Goal: Task Accomplishment & Management: Use online tool/utility

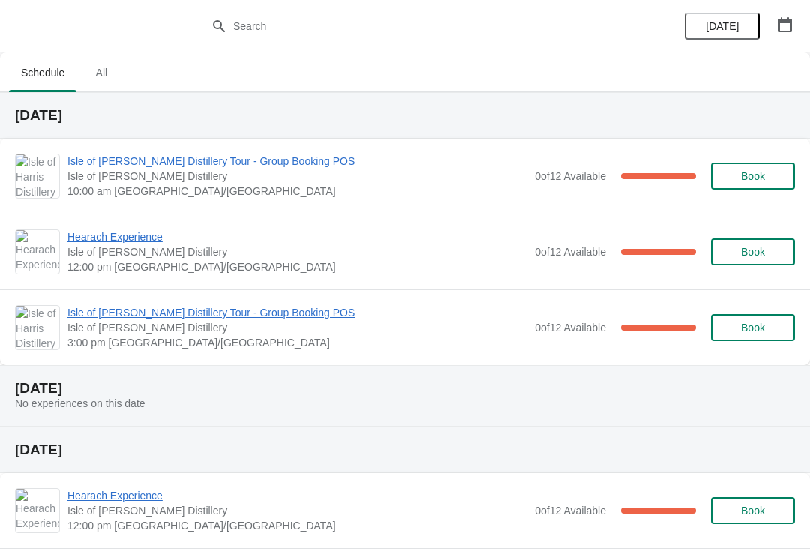
click at [152, 168] on span "Isle of [PERSON_NAME] Distillery Tour - Group Booking POS" at bounding box center [297, 161] width 460 height 15
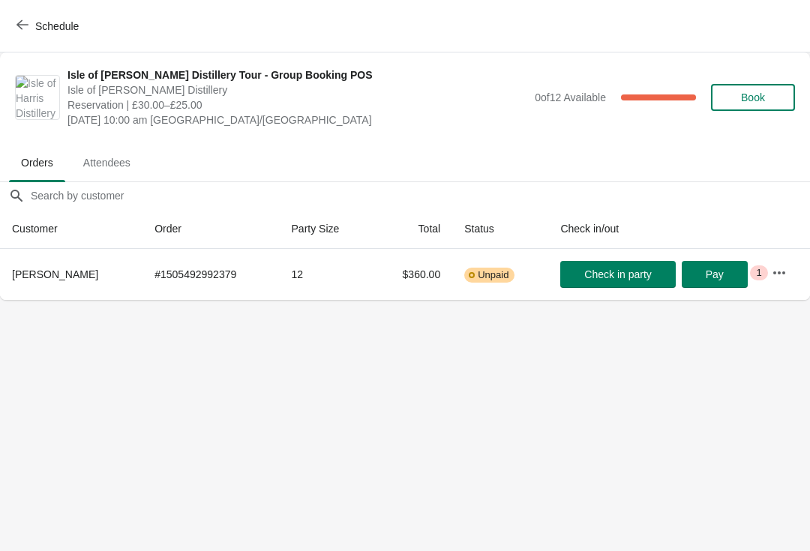
click at [51, 30] on span "Schedule" at bounding box center [56, 26] width 43 height 12
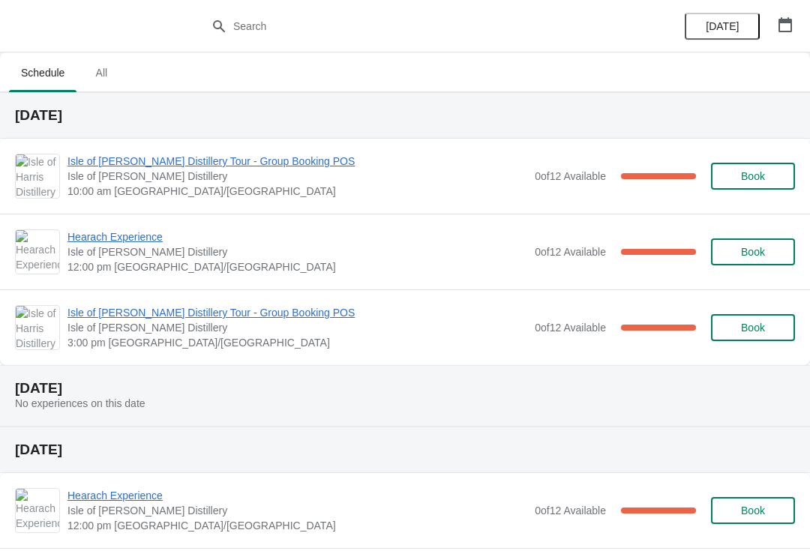
click at [127, 231] on span "Hearach Experience" at bounding box center [297, 236] width 460 height 15
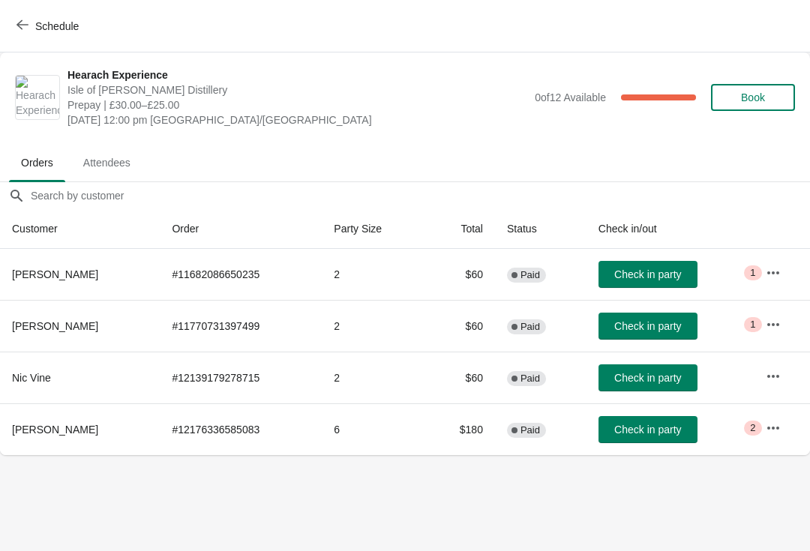
click at [57, 20] on span "Schedule" at bounding box center [56, 26] width 43 height 12
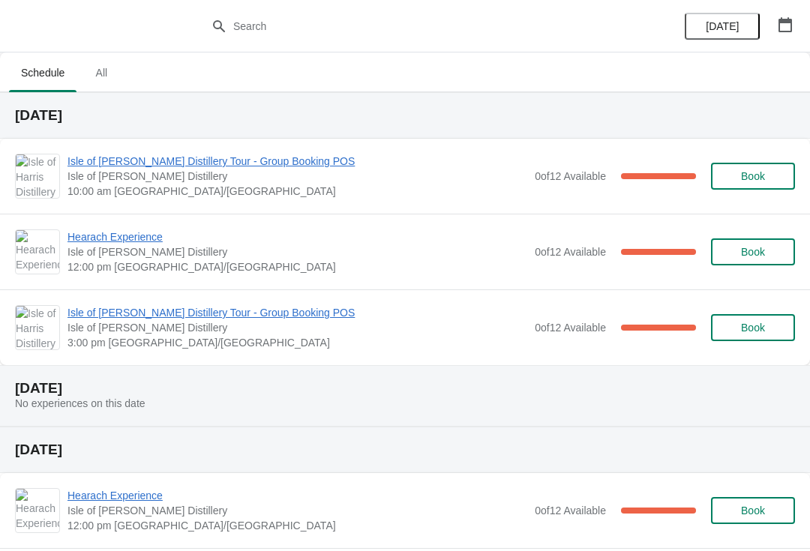
click at [132, 319] on span "Isle of [PERSON_NAME] Distillery Tour - Group Booking POS" at bounding box center [297, 312] width 460 height 15
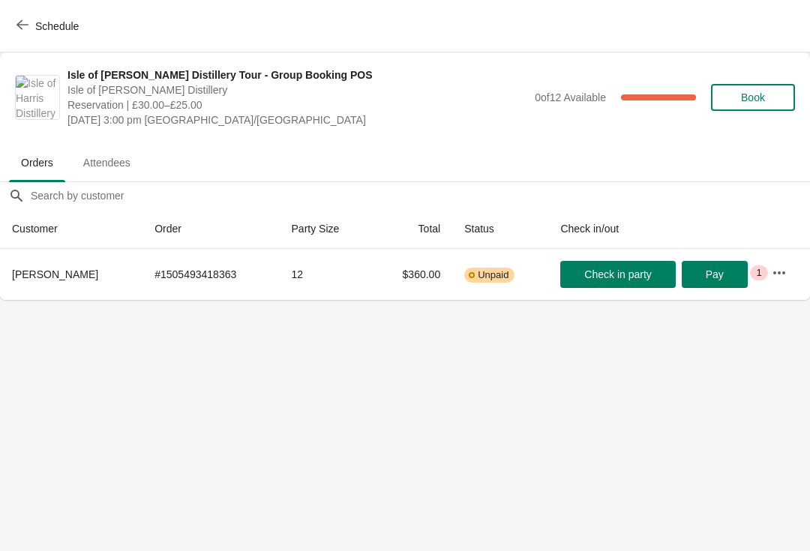
click at [46, 31] on span "Schedule" at bounding box center [56, 26] width 43 height 12
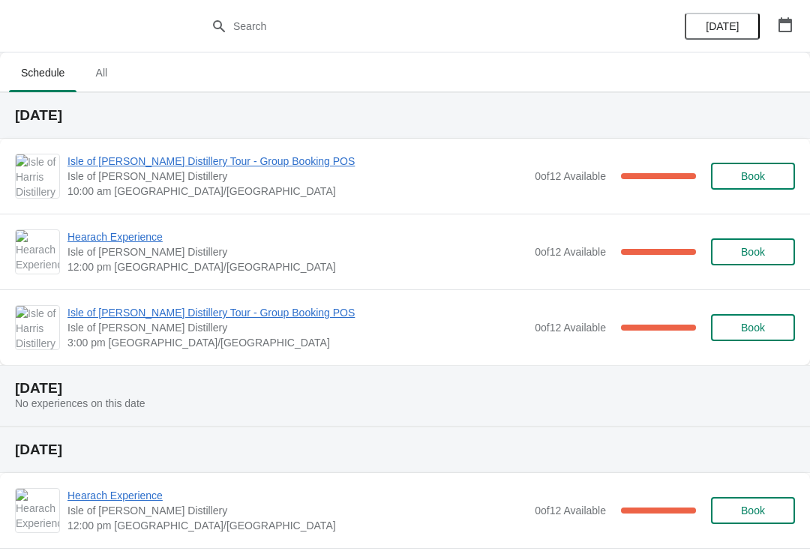
click at [251, 164] on span "Isle of [PERSON_NAME] Distillery Tour - Group Booking POS" at bounding box center [297, 161] width 460 height 15
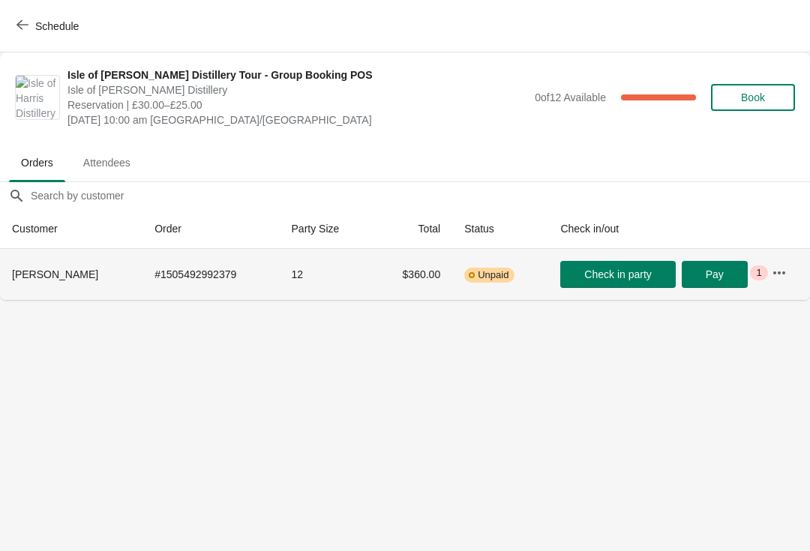
click at [634, 280] on span "Check in party" at bounding box center [617, 274] width 67 height 12
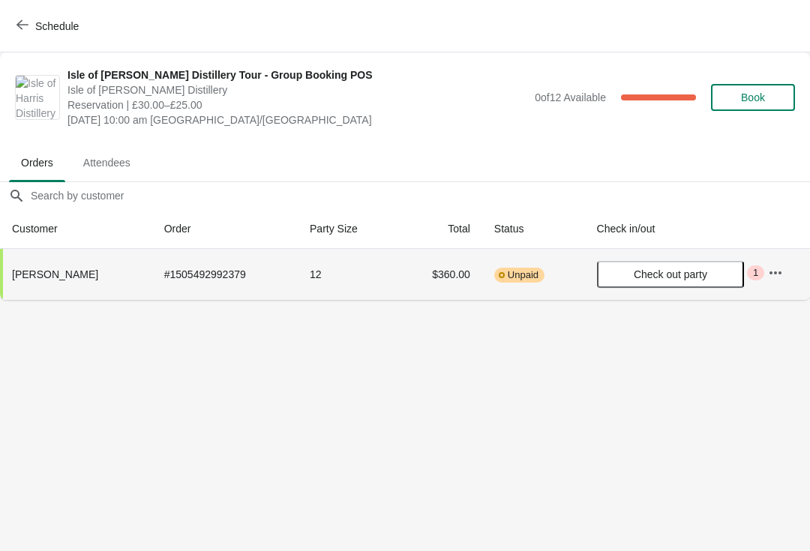
click at [8, 22] on button "Schedule" at bounding box center [48, 26] width 83 height 27
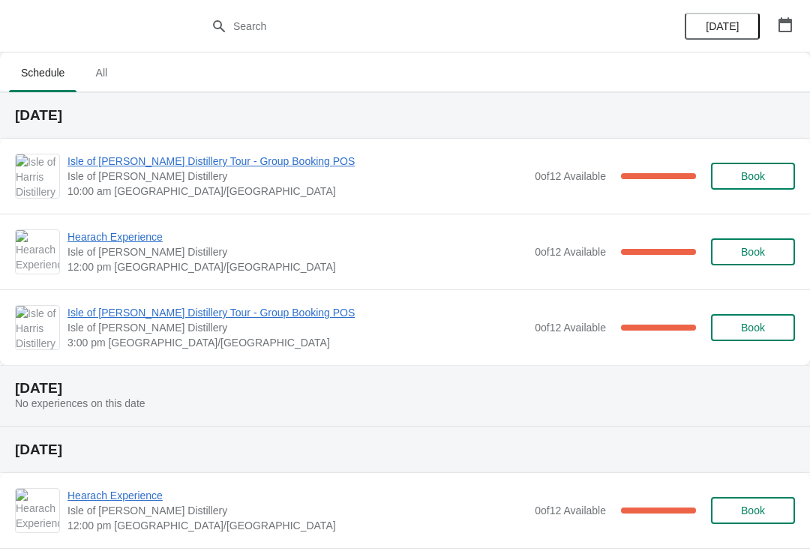
click at [93, 240] on span "Hearach Experience" at bounding box center [297, 236] width 460 height 15
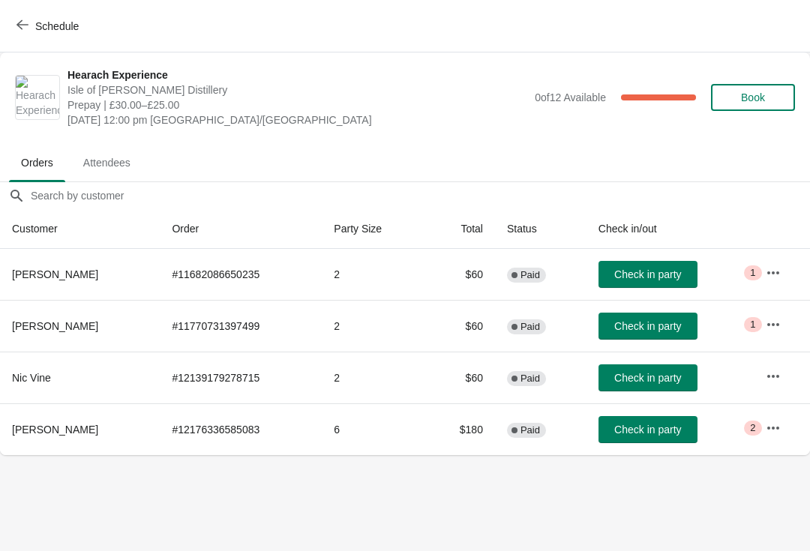
click at [10, 31] on button "Schedule" at bounding box center [48, 26] width 83 height 27
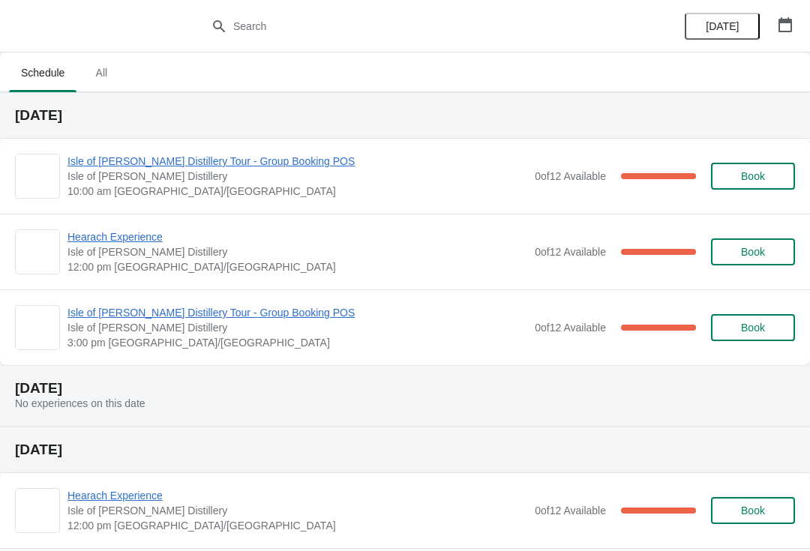
click at [109, 318] on span "Isle of [PERSON_NAME] Distillery Tour - Group Booking POS" at bounding box center [297, 312] width 460 height 15
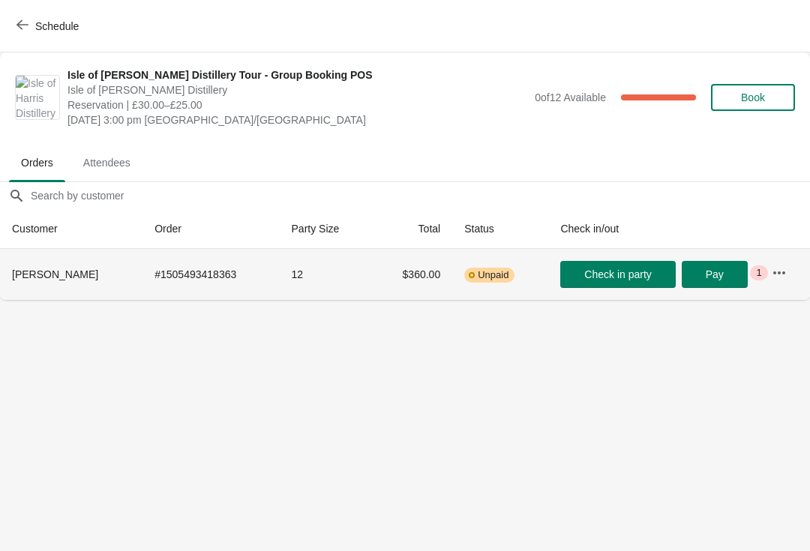
click at [761, 274] on span "Critical 1" at bounding box center [758, 272] width 17 height 15
click at [773, 273] on icon "button" at bounding box center [779, 272] width 12 height 3
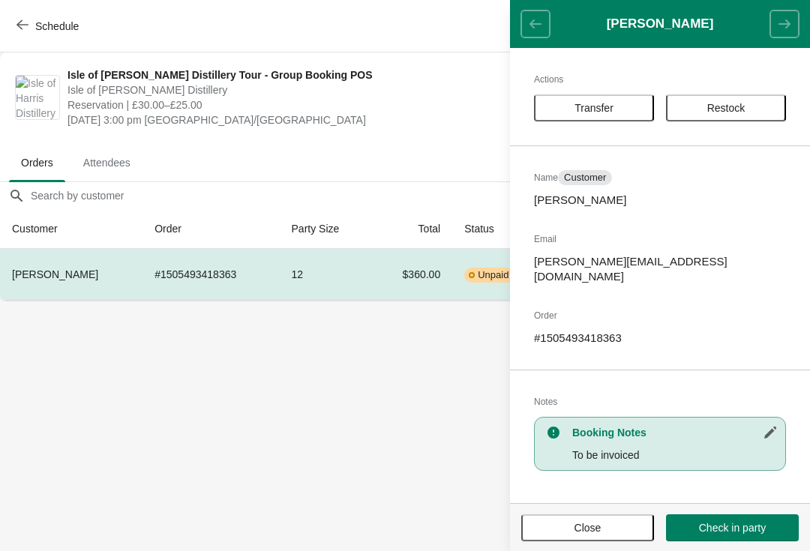
click at [34, 28] on span "Schedule" at bounding box center [48, 26] width 59 height 14
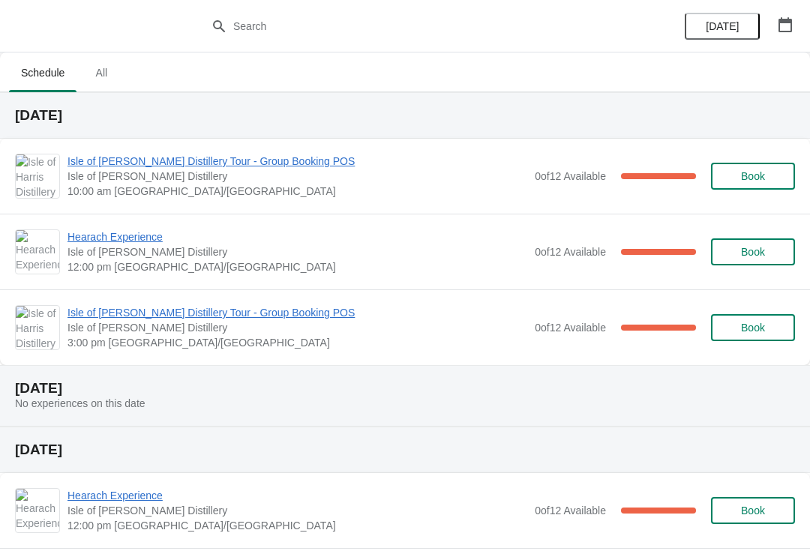
click at [142, 241] on span "Hearach Experience" at bounding box center [297, 236] width 460 height 15
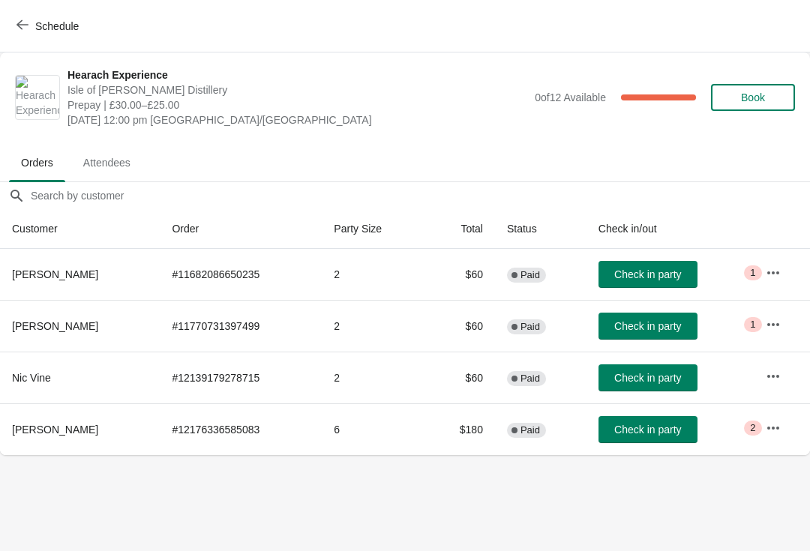
click at [781, 268] on button "button" at bounding box center [773, 272] width 27 height 27
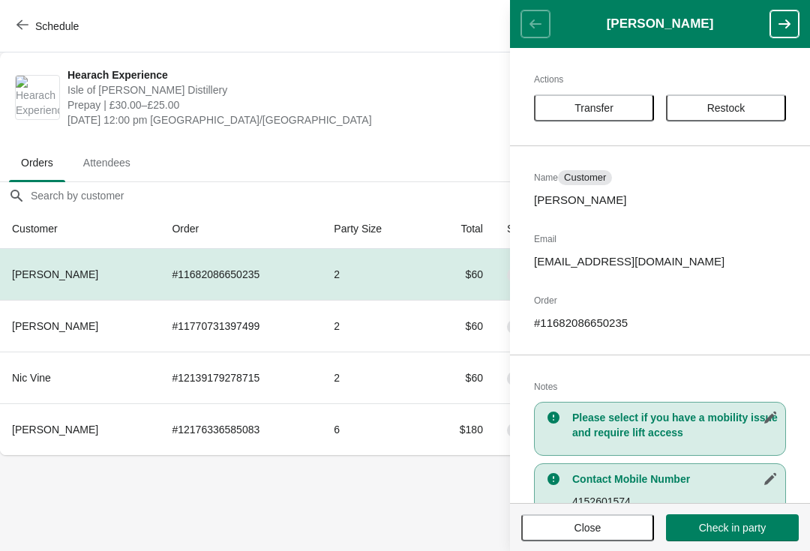
click at [625, 533] on span "Close" at bounding box center [588, 528] width 106 height 12
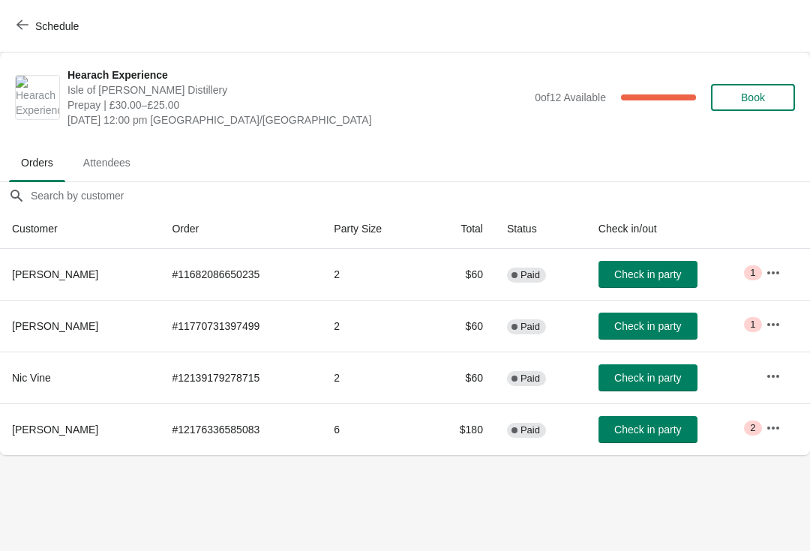
click at [771, 316] on button "button" at bounding box center [773, 324] width 27 height 27
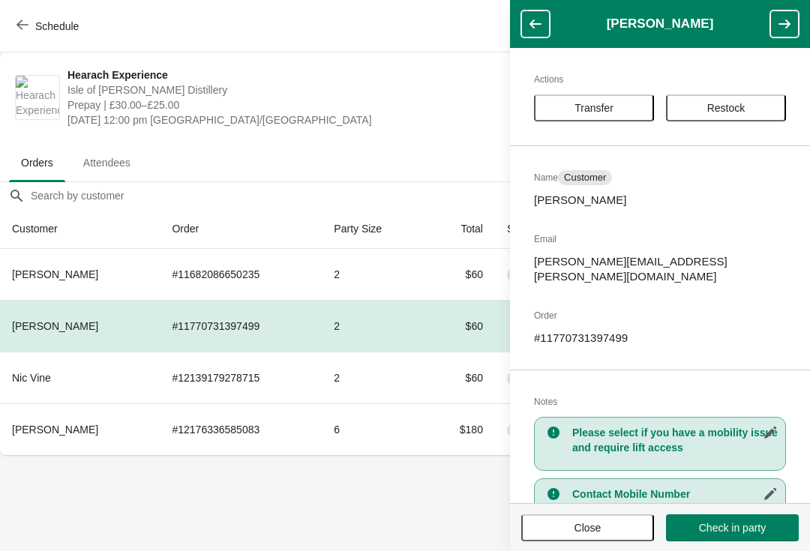
click at [622, 526] on span "Close" at bounding box center [588, 528] width 106 height 12
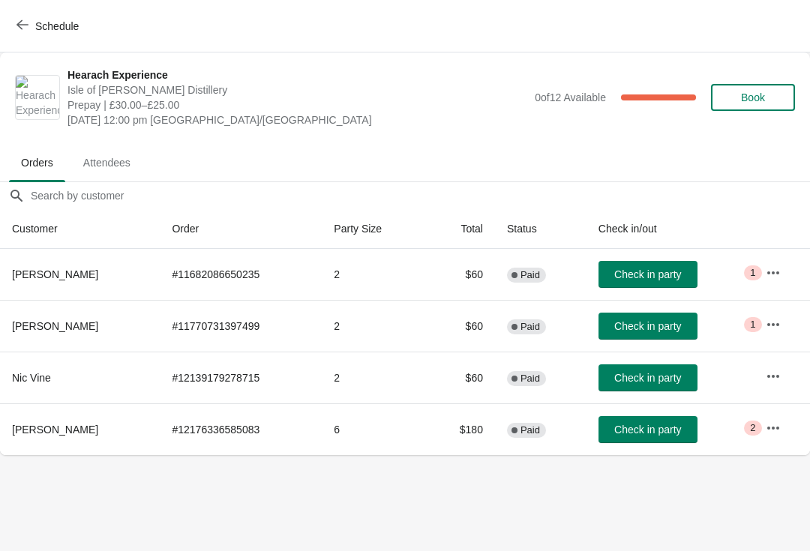
click at [780, 421] on icon "button" at bounding box center [773, 428] width 15 height 15
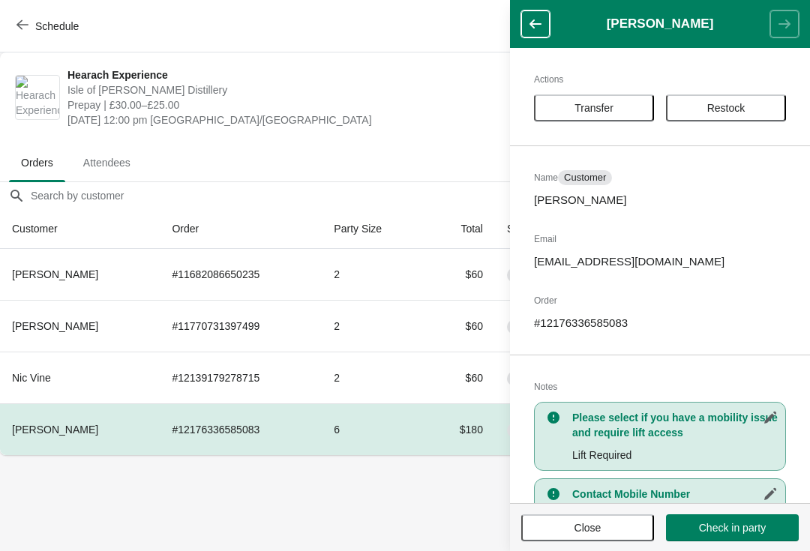
click at [637, 520] on button "Close" at bounding box center [587, 527] width 133 height 27
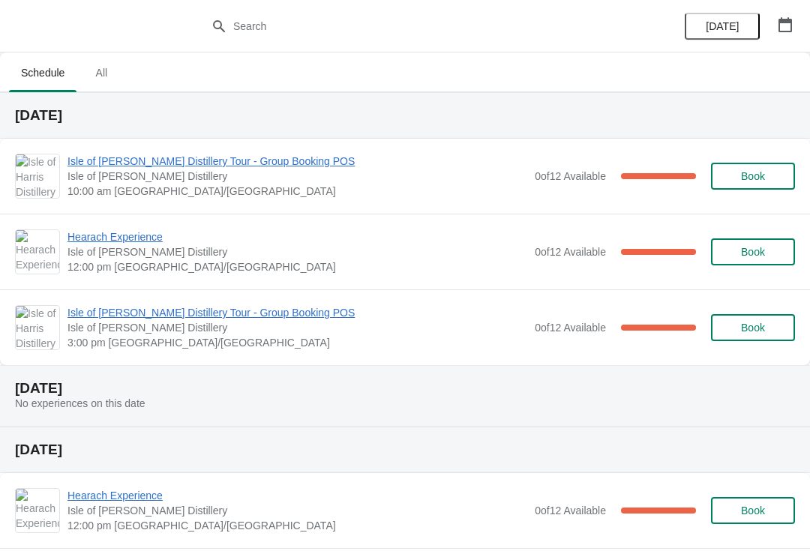
click at [281, 318] on span "Isle of [PERSON_NAME] Distillery Tour - Group Booking POS" at bounding box center [297, 312] width 460 height 15
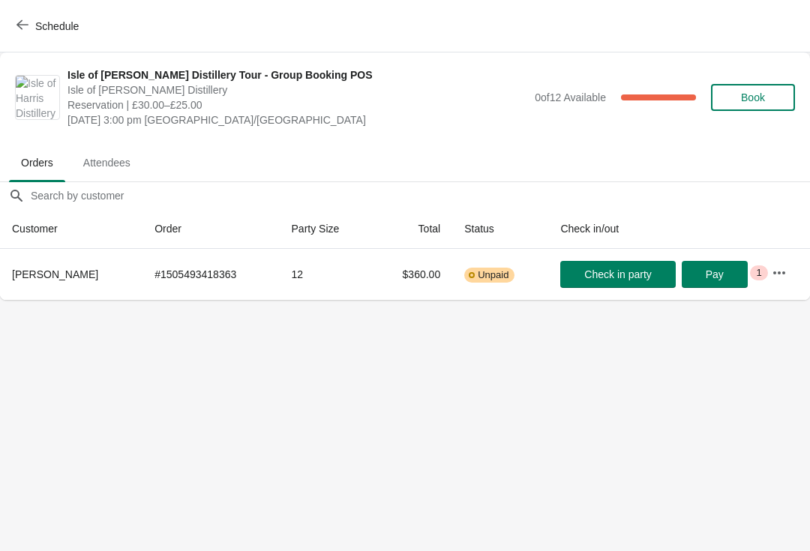
click at [25, 31] on span "button" at bounding box center [22, 26] width 12 height 14
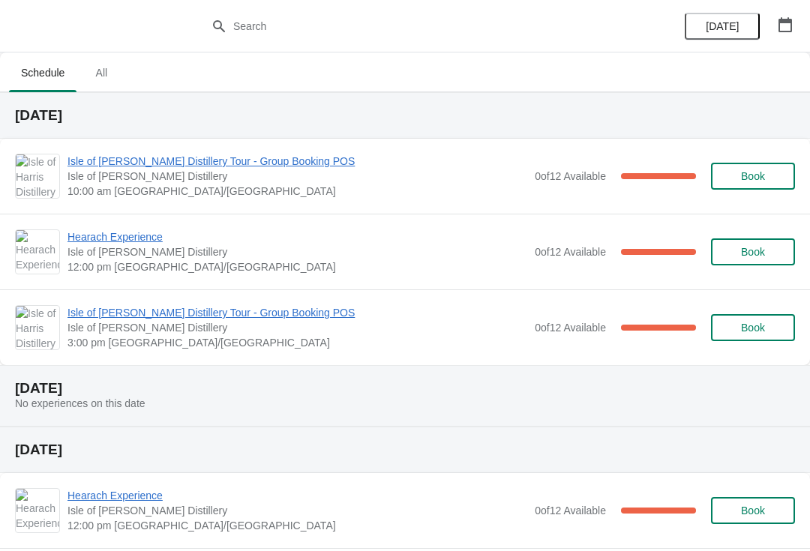
click at [271, 163] on span "Isle of [PERSON_NAME] Distillery Tour - Group Booking POS" at bounding box center [297, 161] width 460 height 15
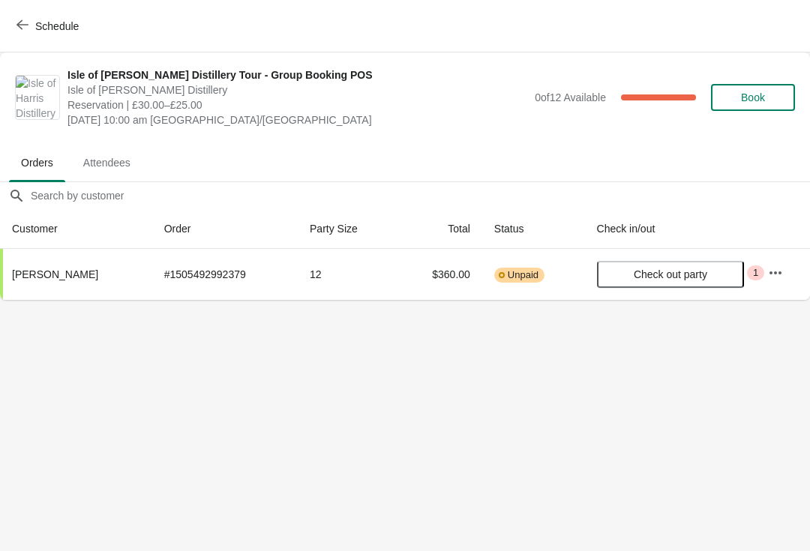
click at [22, 27] on icon "button" at bounding box center [22, 25] width 12 height 12
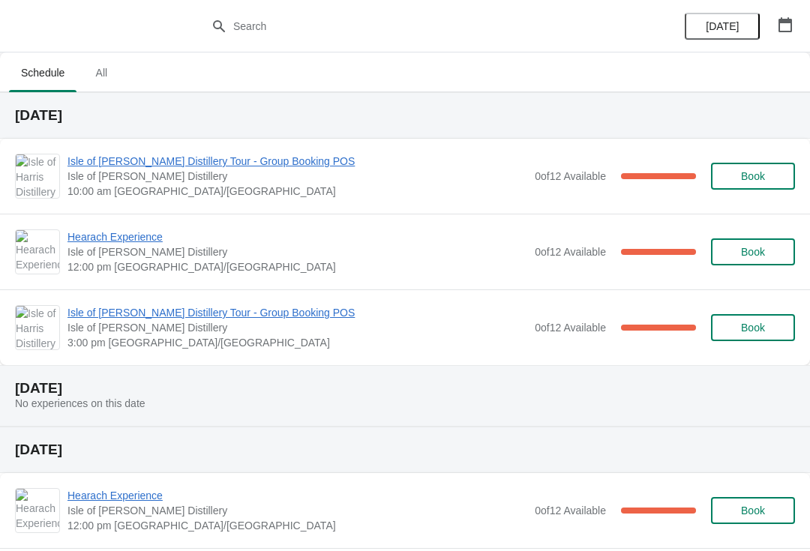
click at [283, 166] on span "Isle of [PERSON_NAME] Distillery Tour - Group Booking POS" at bounding box center [297, 161] width 460 height 15
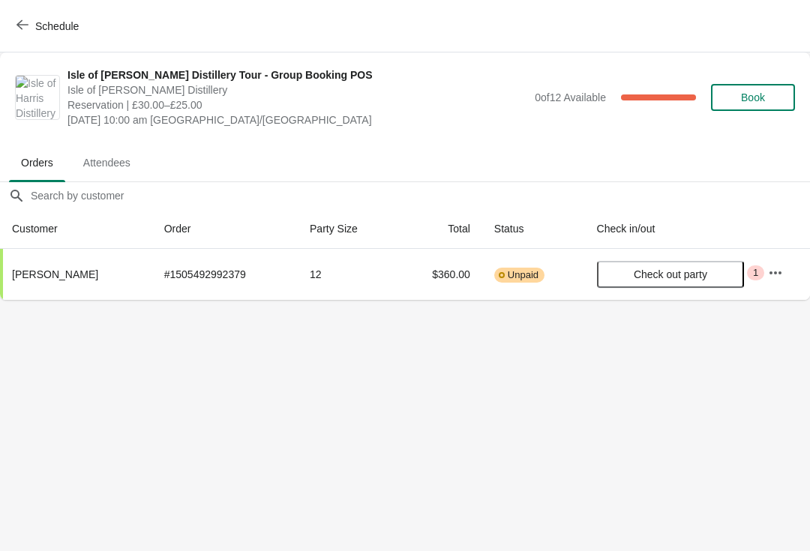
click at [11, 15] on button "Schedule" at bounding box center [48, 26] width 83 height 27
